Goal: Navigation & Orientation: Understand site structure

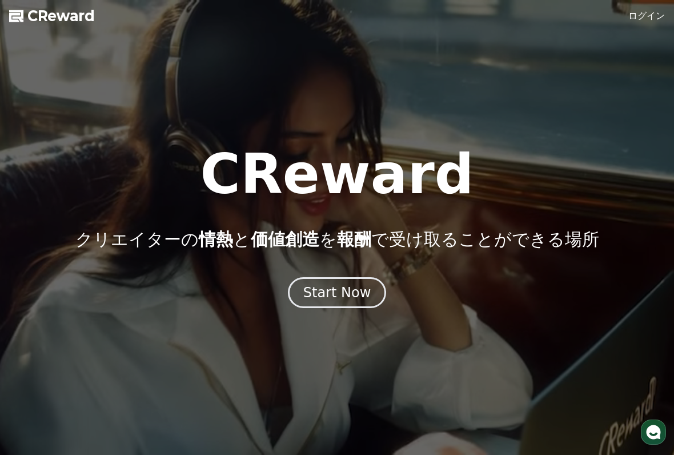
click at [645, 22] on link "ログイン" at bounding box center [647, 16] width 37 height 14
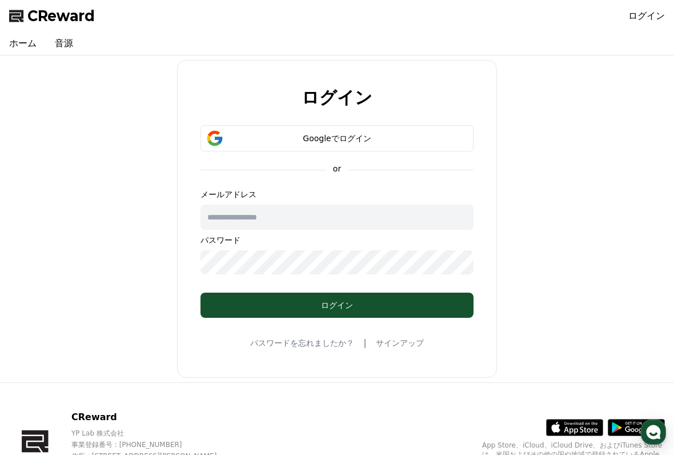
click at [434, 130] on button "Googleでログイン" at bounding box center [337, 138] width 273 height 26
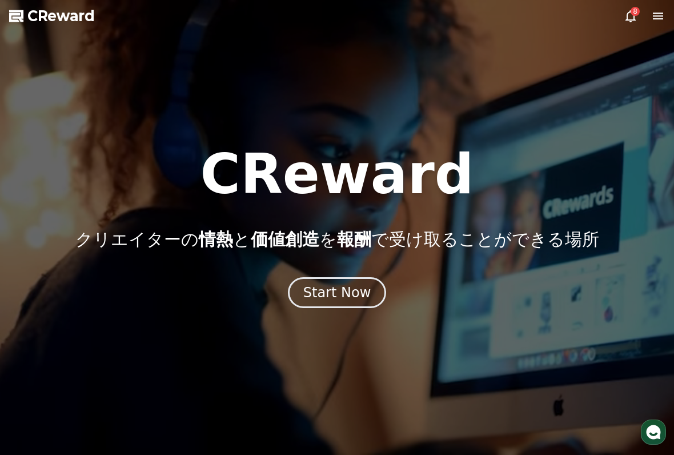
click at [657, 11] on icon at bounding box center [659, 16] width 14 height 14
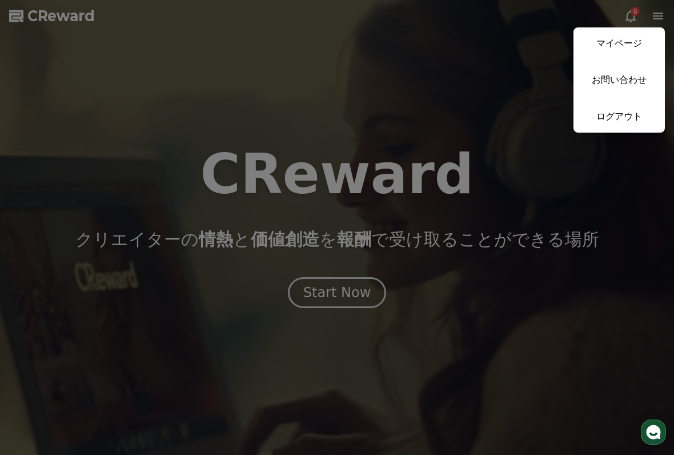
click at [524, 157] on button "close" at bounding box center [337, 227] width 674 height 455
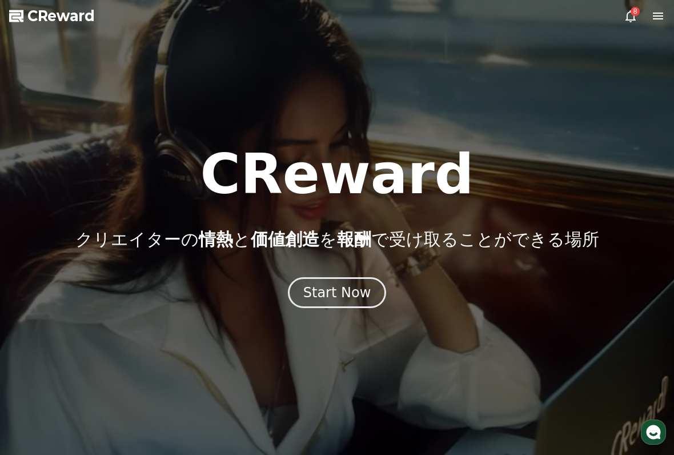
click at [634, 8] on div "8" at bounding box center [635, 11] width 9 height 9
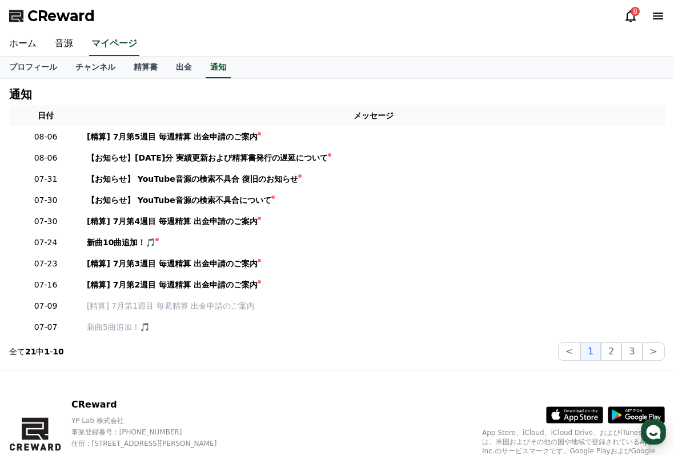
click at [628, 22] on icon at bounding box center [631, 16] width 14 height 14
click at [21, 66] on link "プロフィール" at bounding box center [33, 68] width 66 height 22
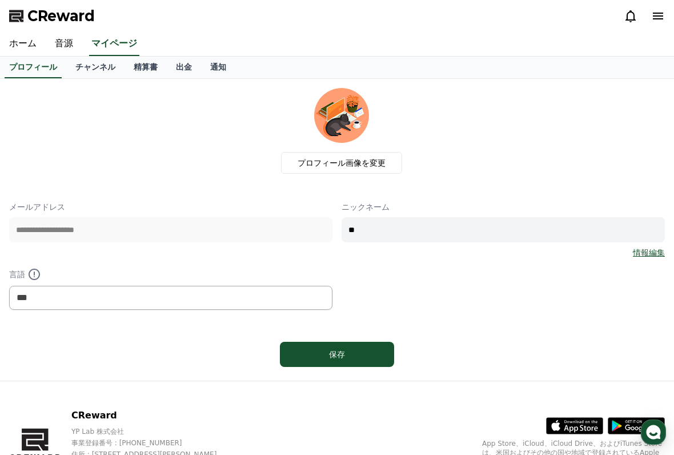
click at [15, 41] on link "ホーム" at bounding box center [23, 44] width 46 height 24
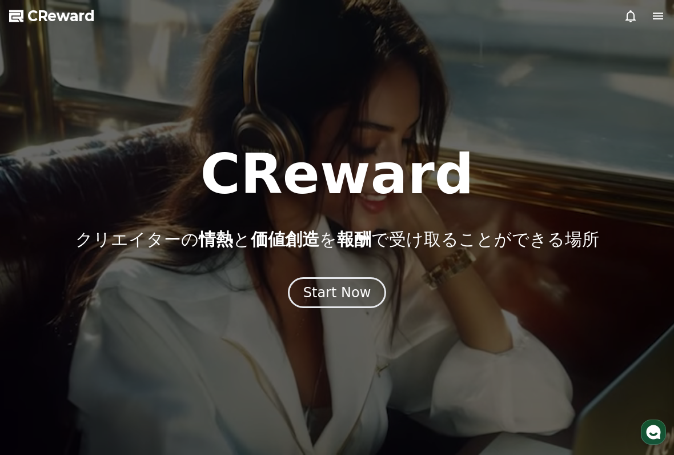
click at [660, 18] on icon at bounding box center [659, 16] width 14 height 14
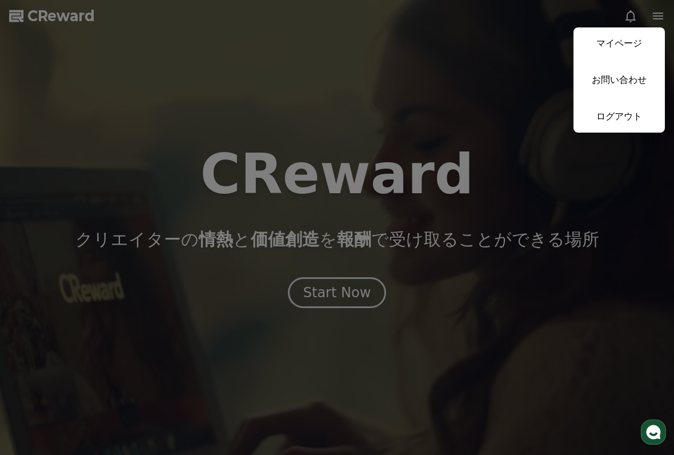
click at [629, 43] on link "マイページ" at bounding box center [619, 43] width 91 height 32
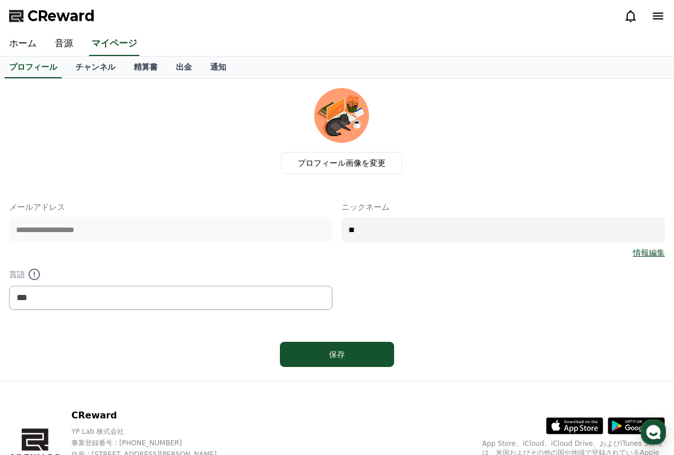
click at [54, 43] on link "音源" at bounding box center [64, 44] width 37 height 24
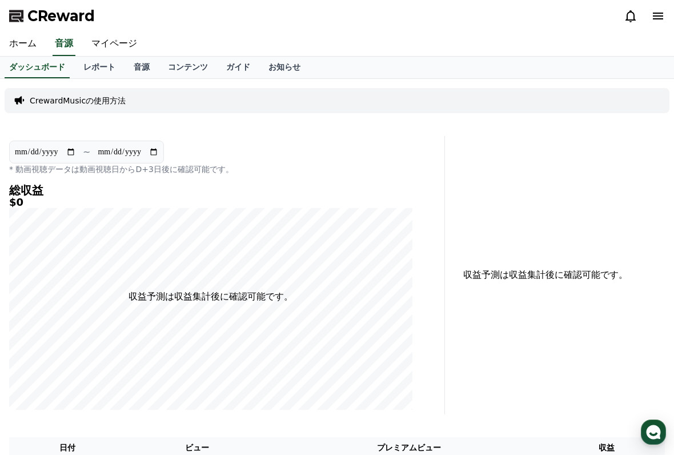
click at [84, 65] on link "レポート" at bounding box center [99, 68] width 50 height 22
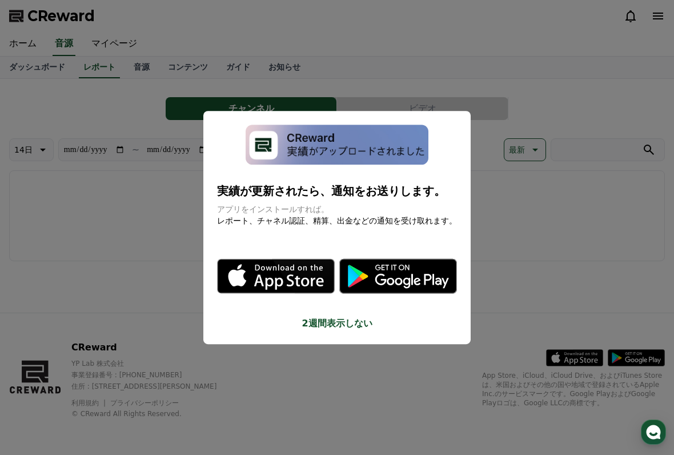
click at [123, 65] on button "close modal" at bounding box center [337, 227] width 674 height 455
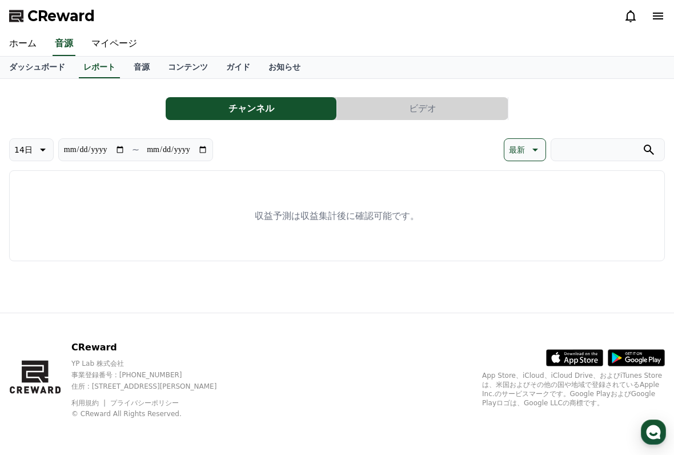
click at [134, 67] on link "音源" at bounding box center [142, 68] width 34 height 22
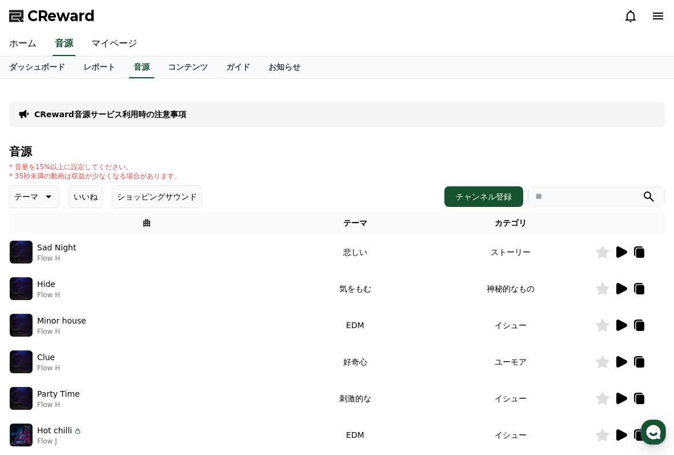
click at [167, 61] on link "コンテンツ" at bounding box center [188, 68] width 58 height 22
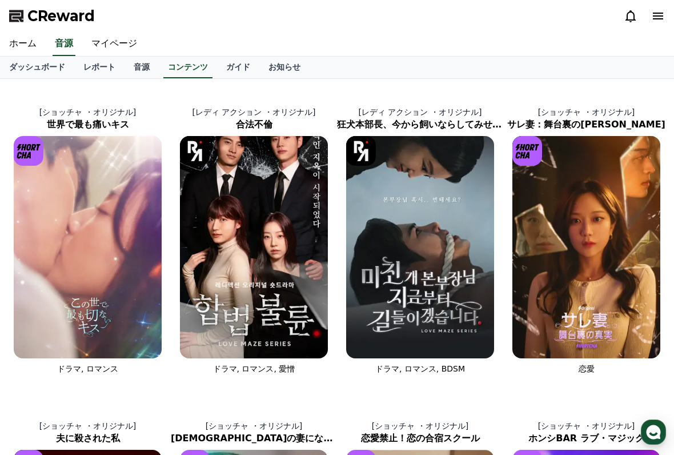
click at [222, 74] on link "ガイド" at bounding box center [238, 68] width 42 height 22
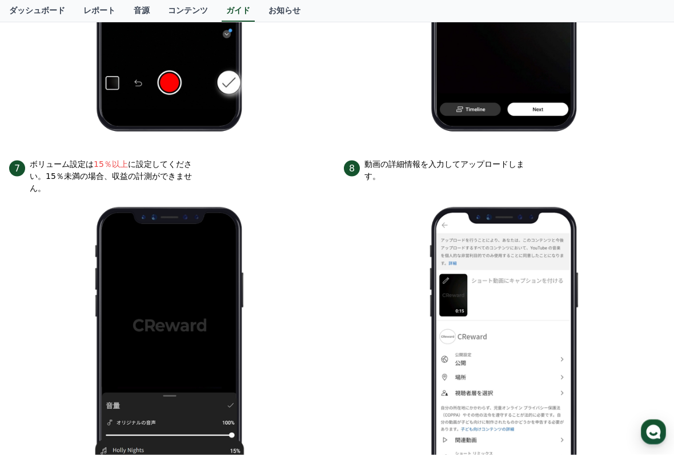
scroll to position [1305, 0]
